Goal: Find specific page/section: Find specific page/section

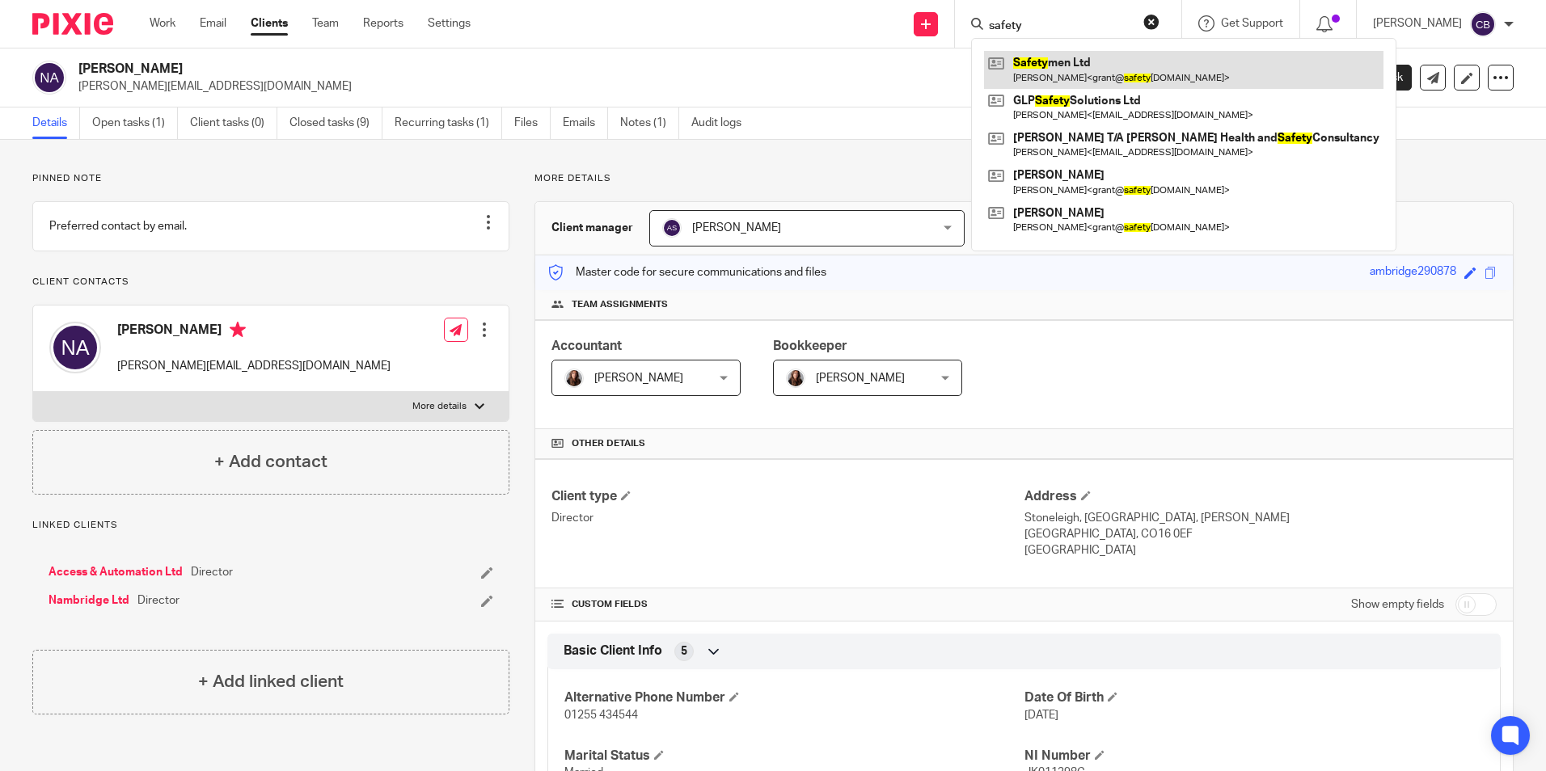
type input "safety"
click at [1103, 62] on link at bounding box center [1183, 69] width 399 height 37
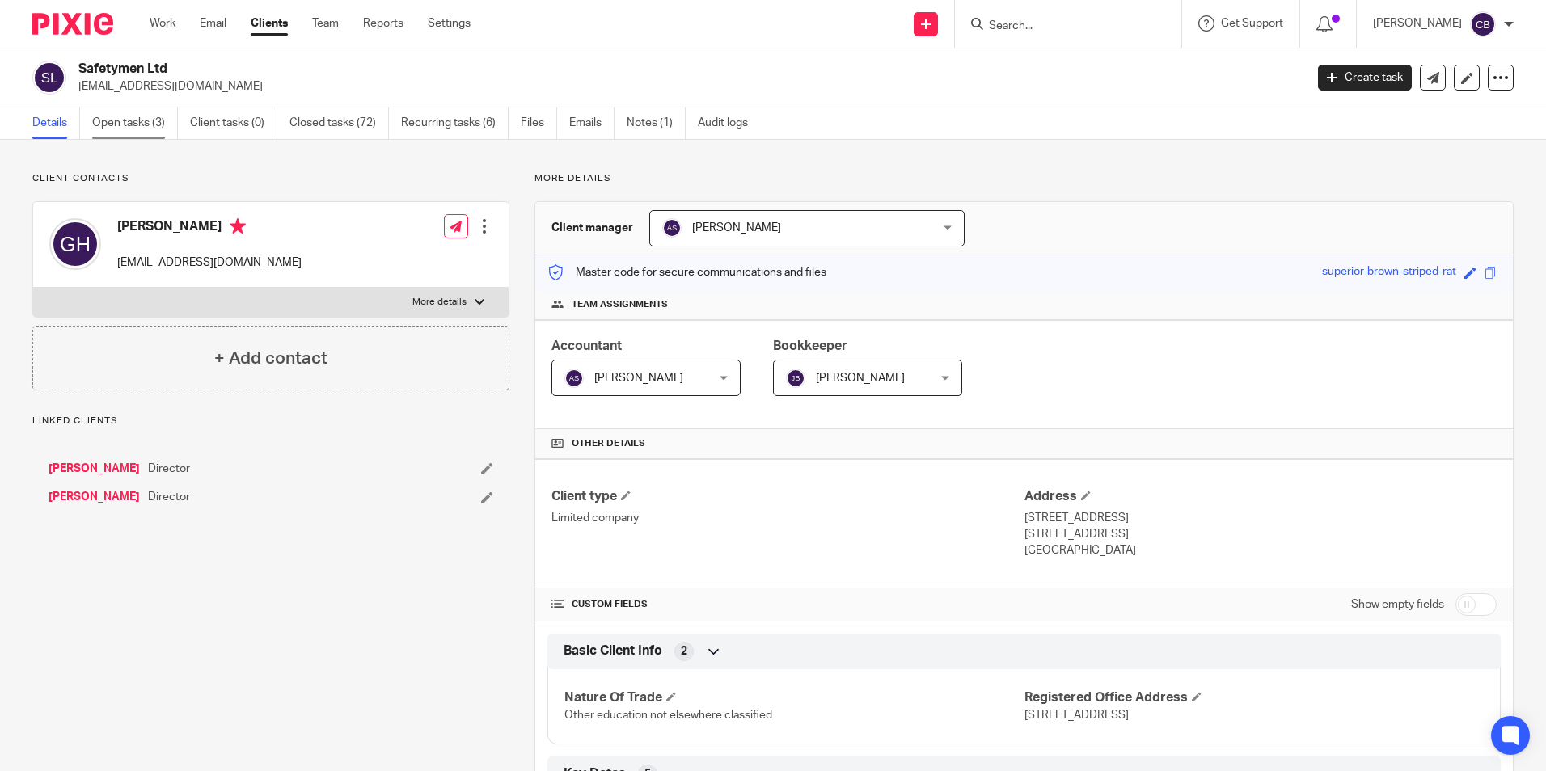
click at [156, 112] on link "Open tasks (3)" at bounding box center [135, 124] width 86 height 32
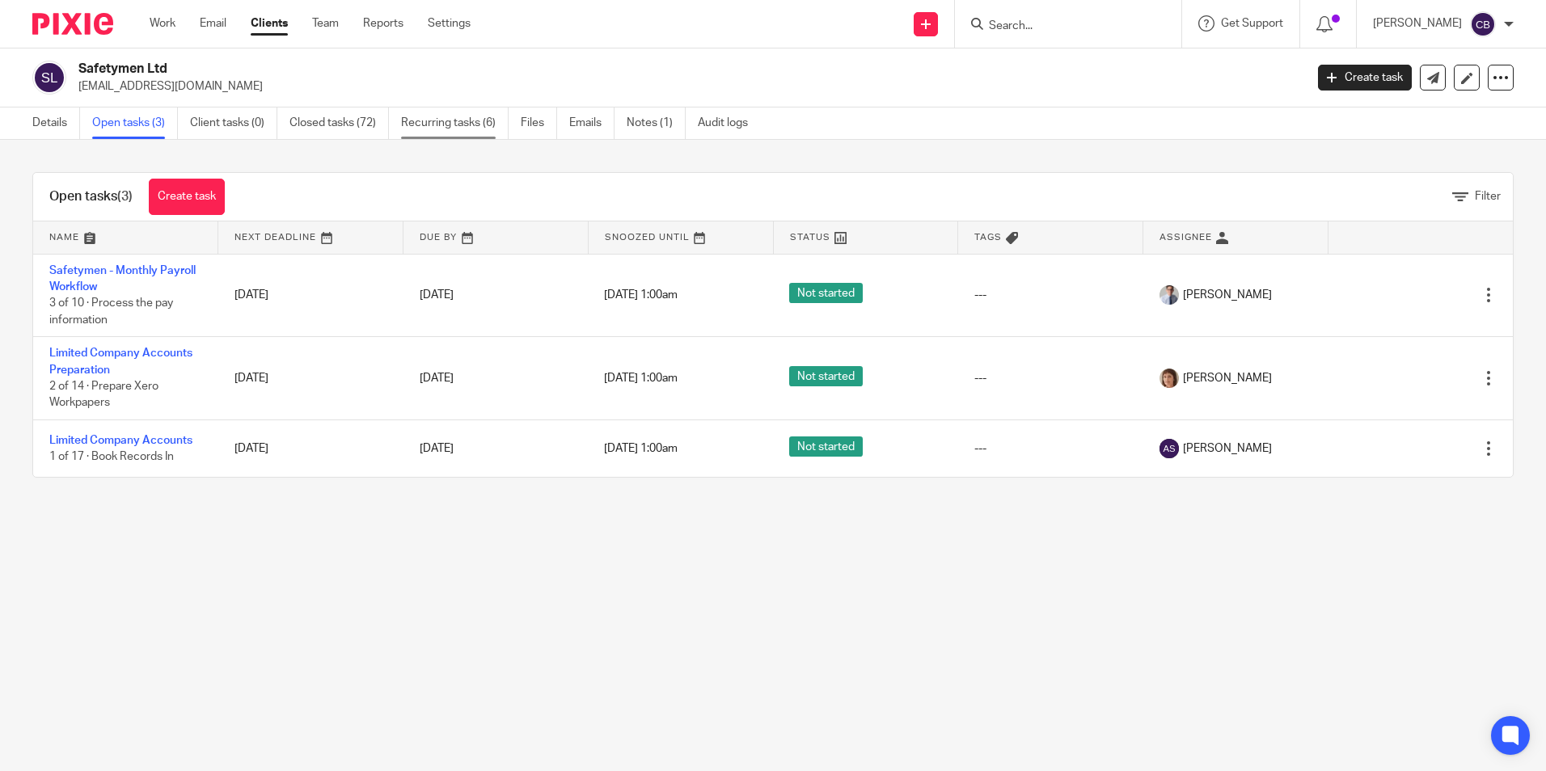
click at [424, 129] on link "Recurring tasks (6)" at bounding box center [455, 124] width 108 height 32
